Goal: Task Accomplishment & Management: Manage account settings

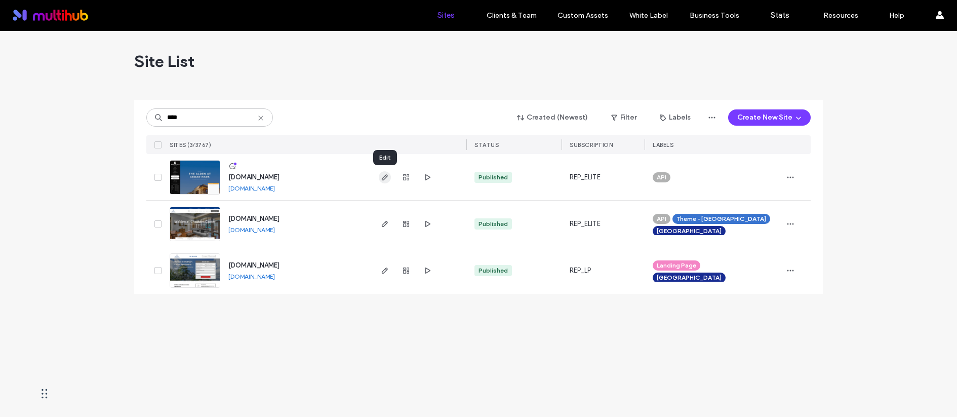
type input "****"
click at [383, 175] on icon "button" at bounding box center [385, 177] width 8 height 8
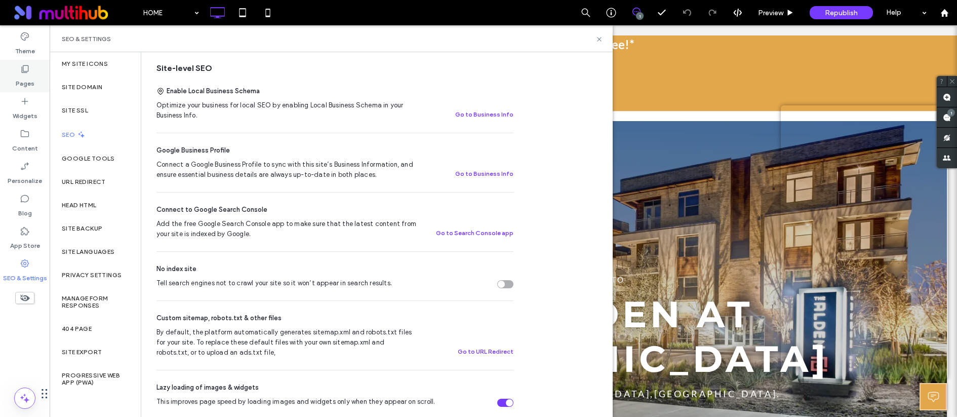
click at [34, 87] on div "Pages" at bounding box center [25, 76] width 50 height 32
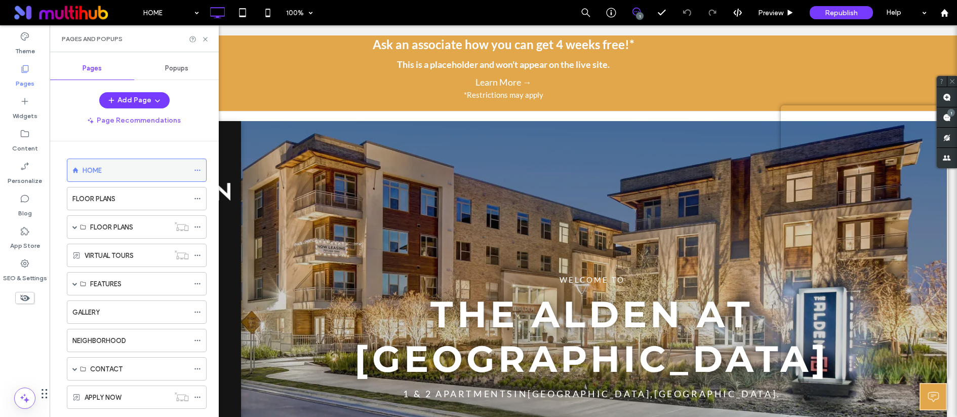
click at [197, 174] on span at bounding box center [197, 170] width 7 height 15
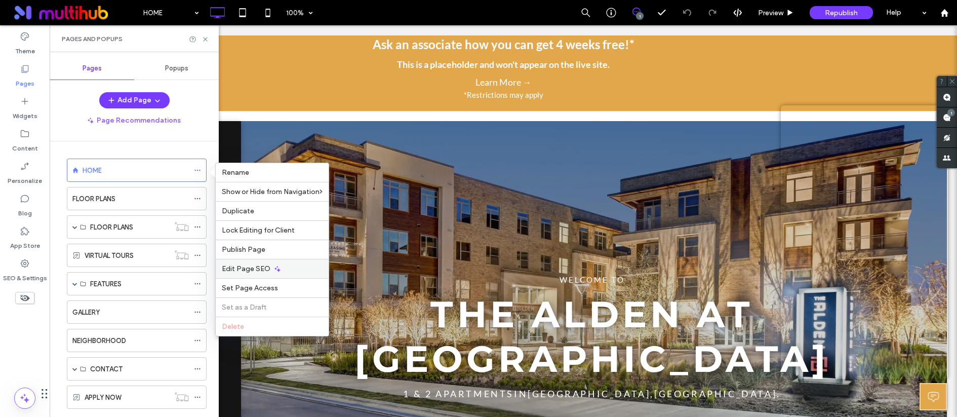
click at [261, 266] on span "Edit Page SEO" at bounding box center [246, 268] width 49 height 9
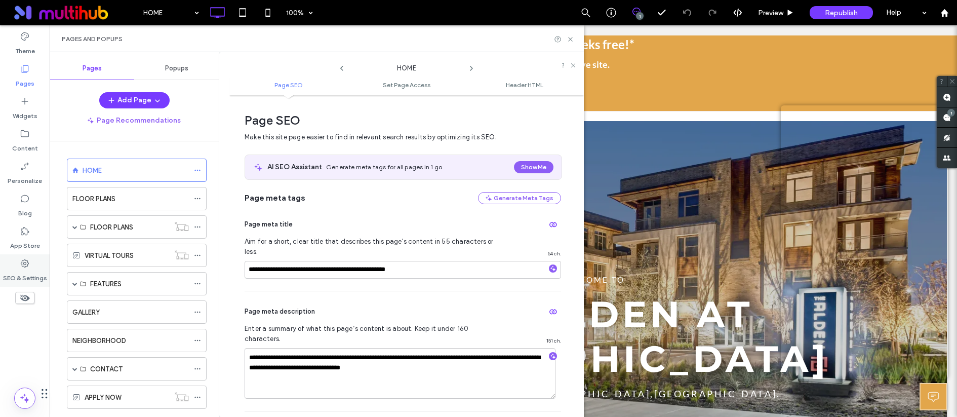
click at [34, 265] on div "SEO & Settings" at bounding box center [25, 270] width 50 height 32
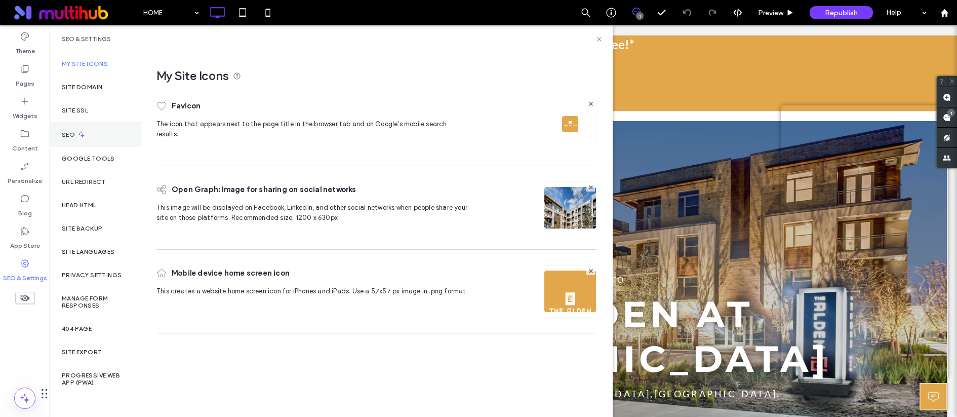
click at [108, 144] on div "SEO" at bounding box center [95, 134] width 91 height 25
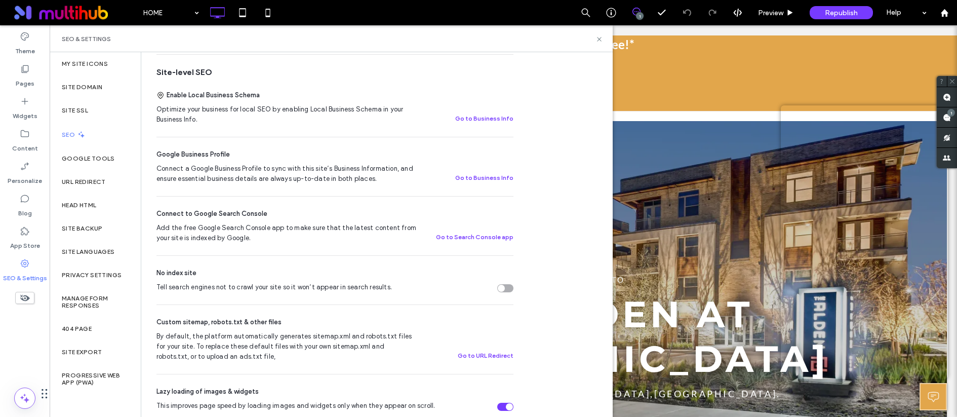
scroll to position [188, 0]
click at [33, 85] on div "Pages" at bounding box center [25, 76] width 50 height 32
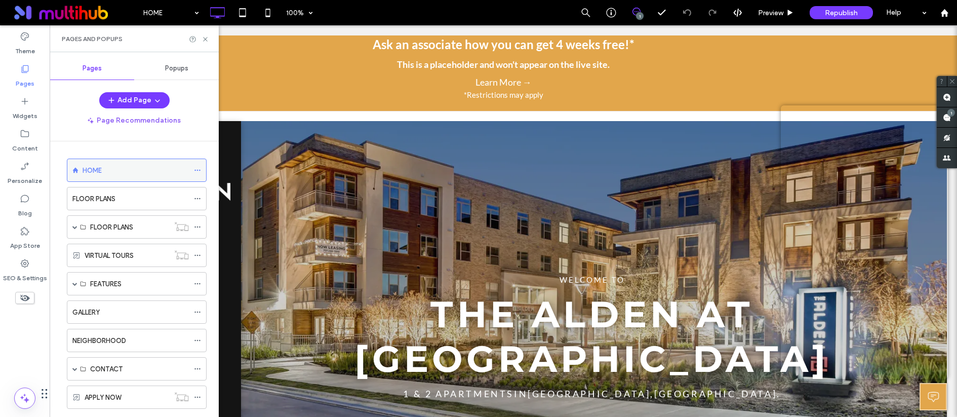
click at [202, 172] on div at bounding box center [200, 170] width 12 height 15
click at [197, 167] on icon at bounding box center [197, 170] width 7 height 7
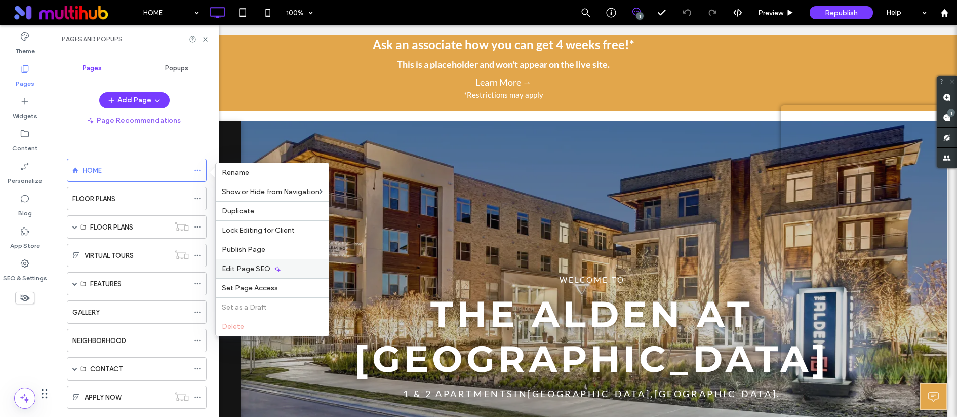
click at [259, 264] on span "Edit Page SEO" at bounding box center [246, 268] width 49 height 9
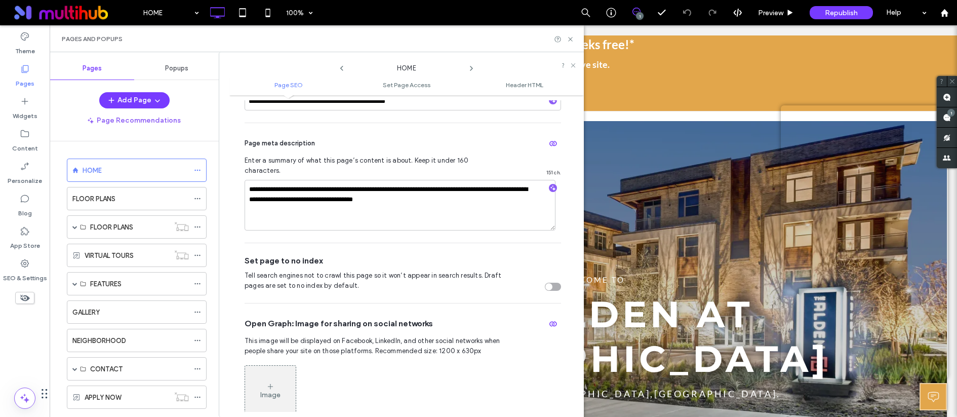
scroll to position [167, 0]
